Goal: Check status: Check status

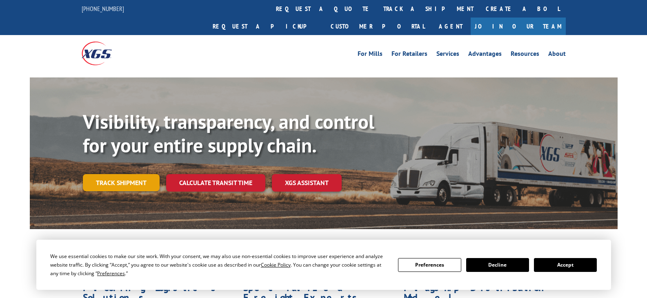
click at [140, 174] on link "Track shipment" at bounding box center [121, 182] width 77 height 17
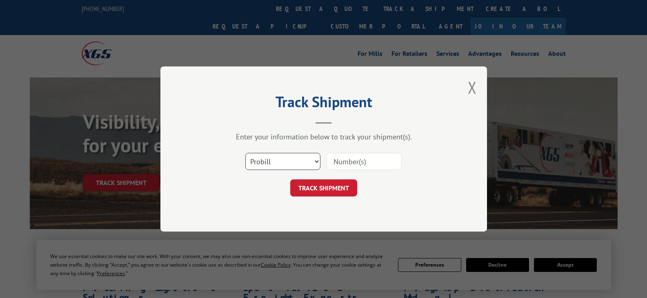
click at [309, 163] on select "Select category... Probill BOL PO" at bounding box center [282, 161] width 75 height 17
select select "bol"
click at [245, 153] on select "Select category... Probill BOL PO" at bounding box center [282, 161] width 75 height 17
click at [368, 166] on input at bounding box center [363, 161] width 75 height 17
click at [360, 158] on input at bounding box center [363, 161] width 75 height 17
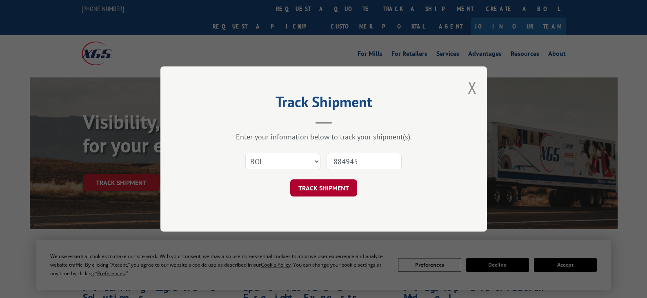
type input "884945"
click at [338, 189] on button "TRACK SHIPMENT" at bounding box center [323, 188] width 67 height 17
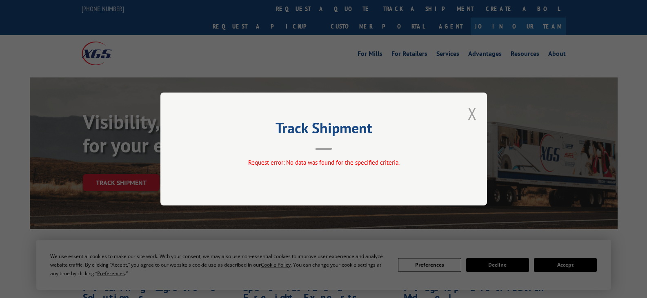
click at [470, 117] on button "Close modal" at bounding box center [472, 114] width 9 height 22
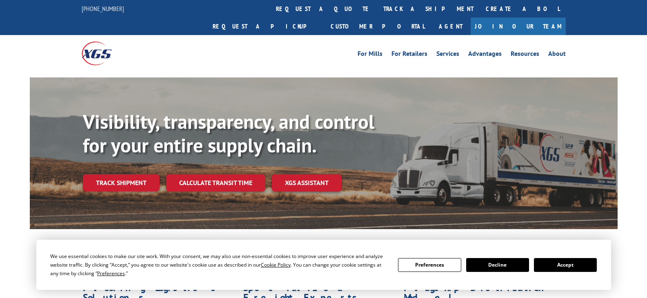
click at [545, 264] on button "Accept" at bounding box center [565, 265] width 63 height 14
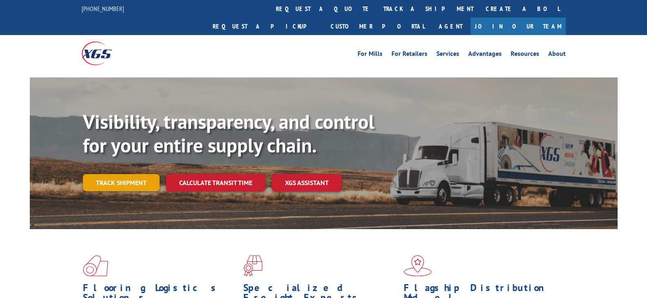
click at [145, 174] on link "Track shipment" at bounding box center [121, 182] width 77 height 17
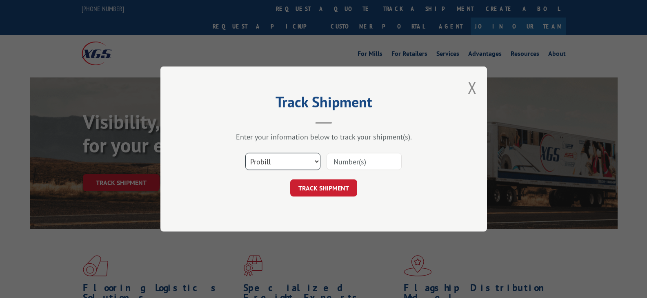
click at [302, 164] on select "Select category... Probill BOL PO" at bounding box center [282, 161] width 75 height 17
select select "bol"
click at [245, 153] on select "Select category... Probill BOL PO" at bounding box center [282, 161] width 75 height 17
click at [355, 165] on input at bounding box center [363, 161] width 75 height 17
type input "884945"
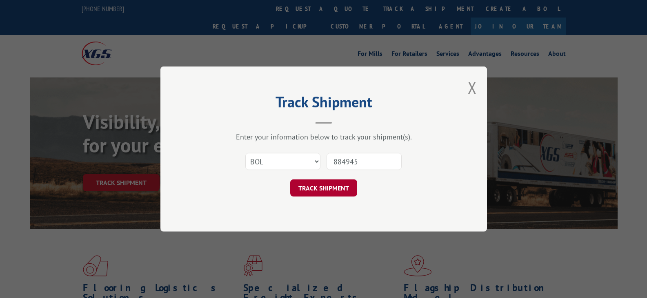
click at [341, 191] on button "TRACK SHIPMENT" at bounding box center [323, 188] width 67 height 17
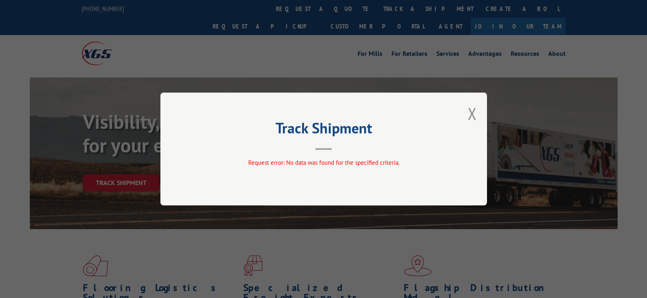
click at [477, 114] on div "Track Shipment Request error: No data was found for the specified criteria." at bounding box center [323, 149] width 326 height 113
click at [473, 112] on button "Close modal" at bounding box center [472, 114] width 9 height 22
